Goal: Book appointment/travel/reservation

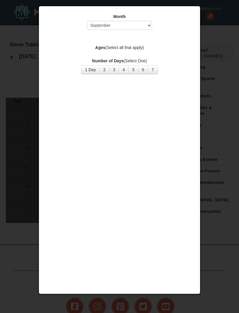
click at [92, 67] on button "1 Day" at bounding box center [90, 69] width 19 height 9
click at [149, 28] on select "Select September October November December January February March April May Jun…" at bounding box center [119, 25] width 65 height 9
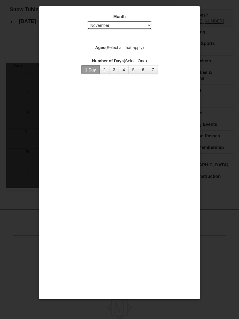
scroll to position [33, 0]
click at [136, 47] on label "Ages (Select all that apply)" at bounding box center [119, 48] width 147 height 6
click at [146, 24] on select "Select September October November December January February March April May Jun…" at bounding box center [119, 25] width 65 height 9
click at [146, 23] on select "Select September October November December January February March April May Jun…" at bounding box center [119, 25] width 65 height 9
click at [137, 27] on select "Select September October November December January February March April May Jun…" at bounding box center [119, 25] width 65 height 9
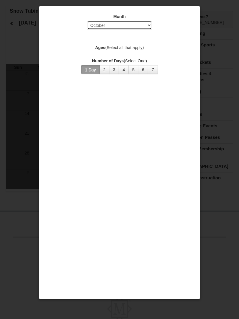
select select "11"
click at [94, 74] on button "1 Day" at bounding box center [90, 69] width 19 height 9
click at [94, 68] on button "1 Day" at bounding box center [90, 69] width 19 height 9
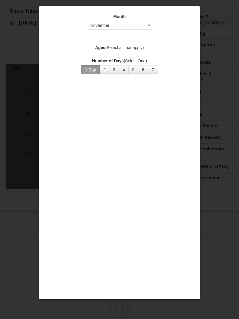
click at [136, 46] on label "Ages (Select all that apply)" at bounding box center [119, 48] width 147 height 6
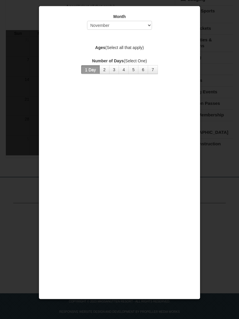
scroll to position [0, 0]
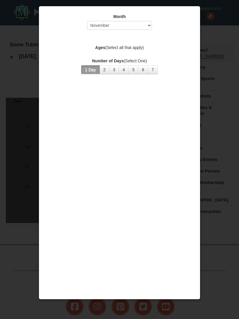
click at [215, 36] on div at bounding box center [119, 159] width 239 height 319
click at [139, 24] on select "Select September October November December January February March April May Jun…" at bounding box center [119, 25] width 65 height 9
click at [149, 69] on button "7" at bounding box center [153, 69] width 10 height 9
click at [93, 69] on button "1 Day" at bounding box center [90, 69] width 19 height 9
click at [121, 49] on label "Ages (Select all that apply)" at bounding box center [119, 48] width 147 height 6
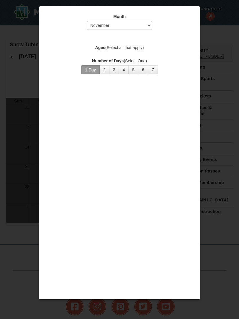
click at [121, 49] on label "Ages (Select all that apply)" at bounding box center [119, 48] width 147 height 6
